Goal: Check status: Check status

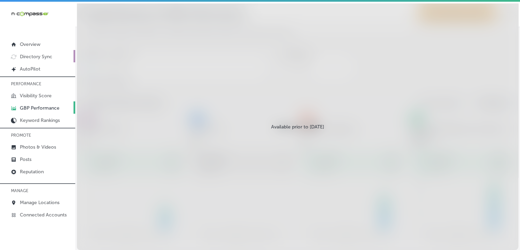
scroll to position [642, 0]
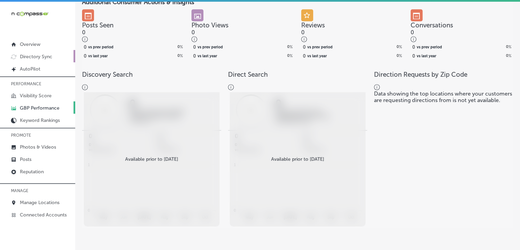
drag, startPoint x: 0, startPoint y: 0, endPoint x: 38, endPoint y: 55, distance: 67.1
click at [38, 55] on p "Directory Sync" at bounding box center [36, 57] width 32 height 6
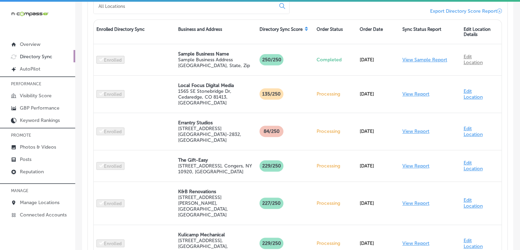
scroll to position [68, 0]
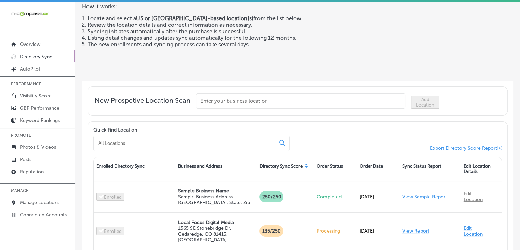
click at [180, 140] on input at bounding box center [186, 143] width 176 height 6
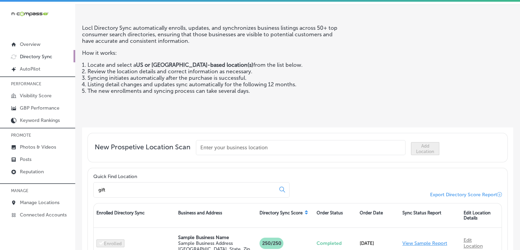
scroll to position [0, 0]
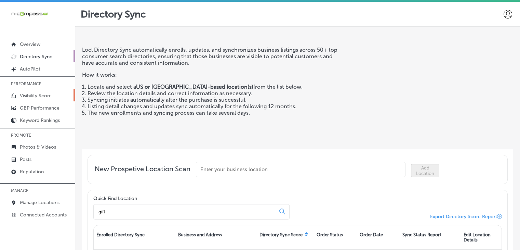
type input "gift"
click at [30, 92] on link "Visibility Score" at bounding box center [37, 95] width 75 height 12
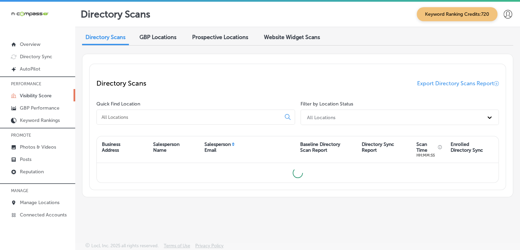
click at [169, 126] on div "Quick Find Location" at bounding box center [196, 114] width 201 height 27
click at [169, 113] on div at bounding box center [195, 116] width 199 height 15
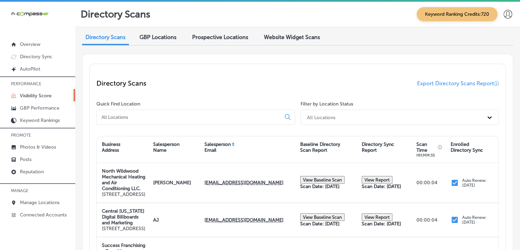
click at [169, 113] on div at bounding box center [195, 116] width 199 height 15
click at [167, 118] on input at bounding box center [190, 117] width 179 height 6
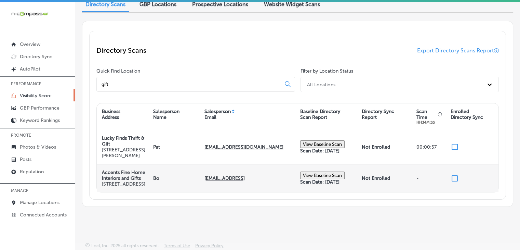
scroll to position [60, 0]
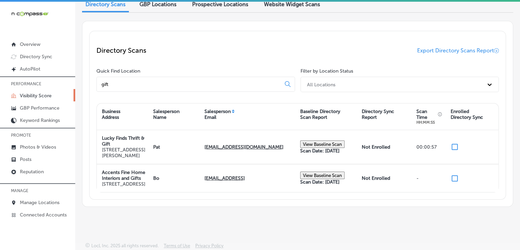
type input "gift"
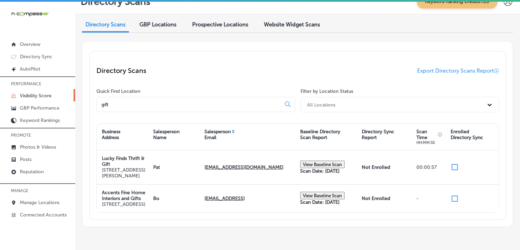
scroll to position [0, 0]
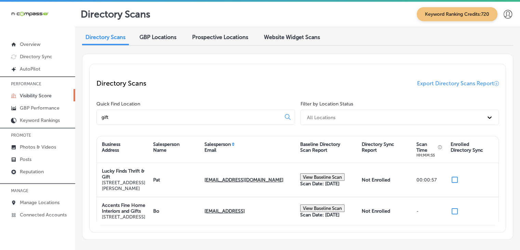
click at [153, 37] on span "GBP Locations" at bounding box center [158, 37] width 37 height 6
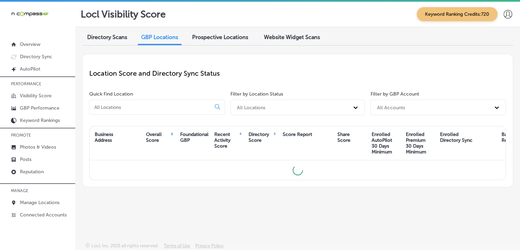
click at [159, 108] on input at bounding box center [152, 107] width 116 height 6
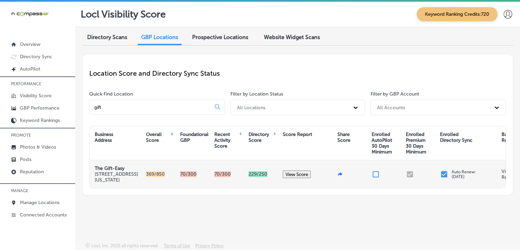
type input "gift"
click at [300, 178] on button "View Score" at bounding box center [297, 174] width 28 height 8
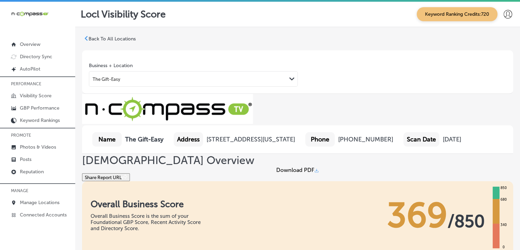
click at [99, 41] on div "Back To All Locations" at bounding box center [112, 39] width 47 height 6
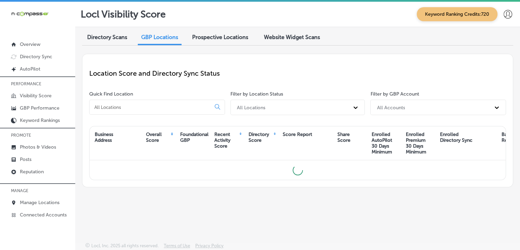
click at [107, 29] on div "Directory Scans GBP Locations Prospective Locations Website Widget Scans Locati…" at bounding box center [297, 118] width 445 height 183
click at [79, 34] on div "Directory Scans GBP Locations Prospective Locations Website Widget Scans Locati…" at bounding box center [297, 118] width 445 height 183
click at [93, 40] on span "Directory Scans" at bounding box center [107, 37] width 40 height 6
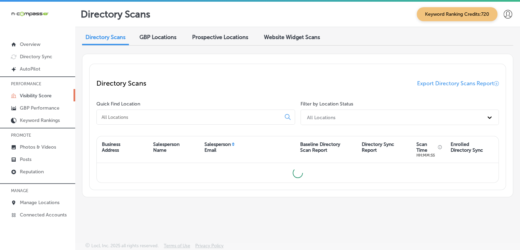
click at [174, 117] on input at bounding box center [190, 117] width 179 height 6
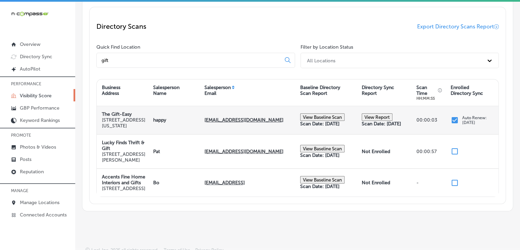
scroll to position [68, 0]
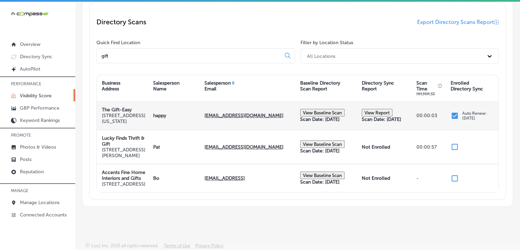
type input "gift"
click at [328, 109] on button "View Baseline Scan" at bounding box center [322, 113] width 44 height 8
